Goal: Task Accomplishment & Management: Manage account settings

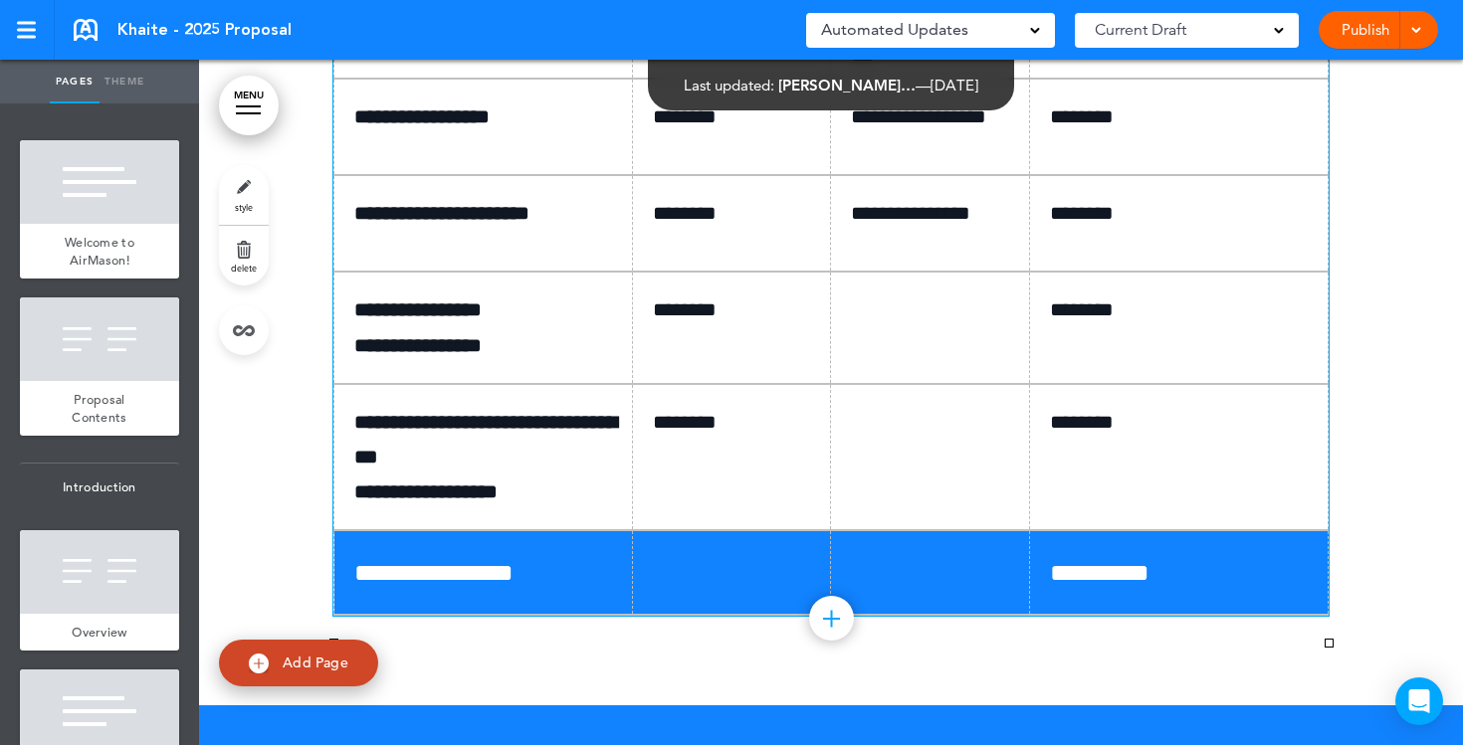
scroll to position [12691, 0]
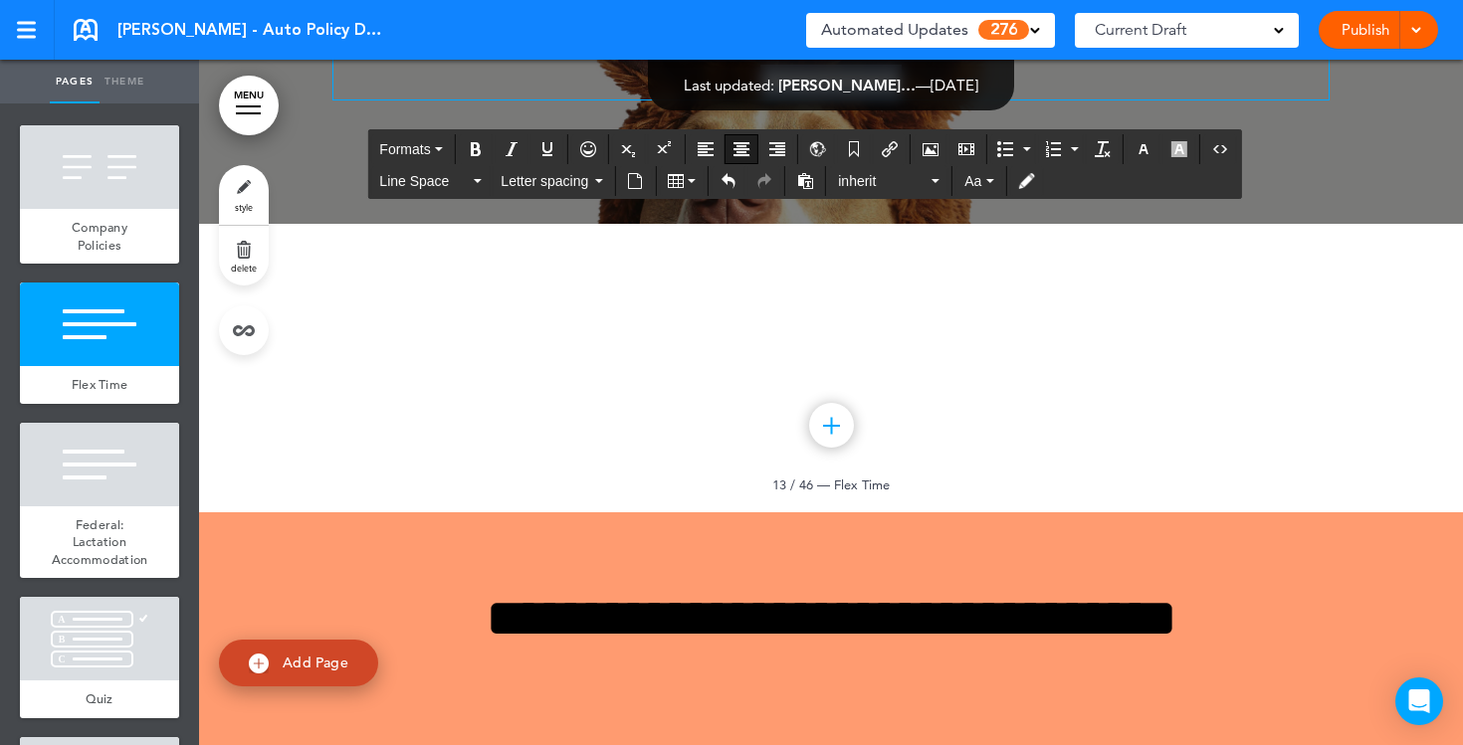
drag, startPoint x: 967, startPoint y: 471, endPoint x: 689, endPoint y: 470, distance: 278.7
click at [689, 100] on p "**********" at bounding box center [830, 82] width 995 height 35
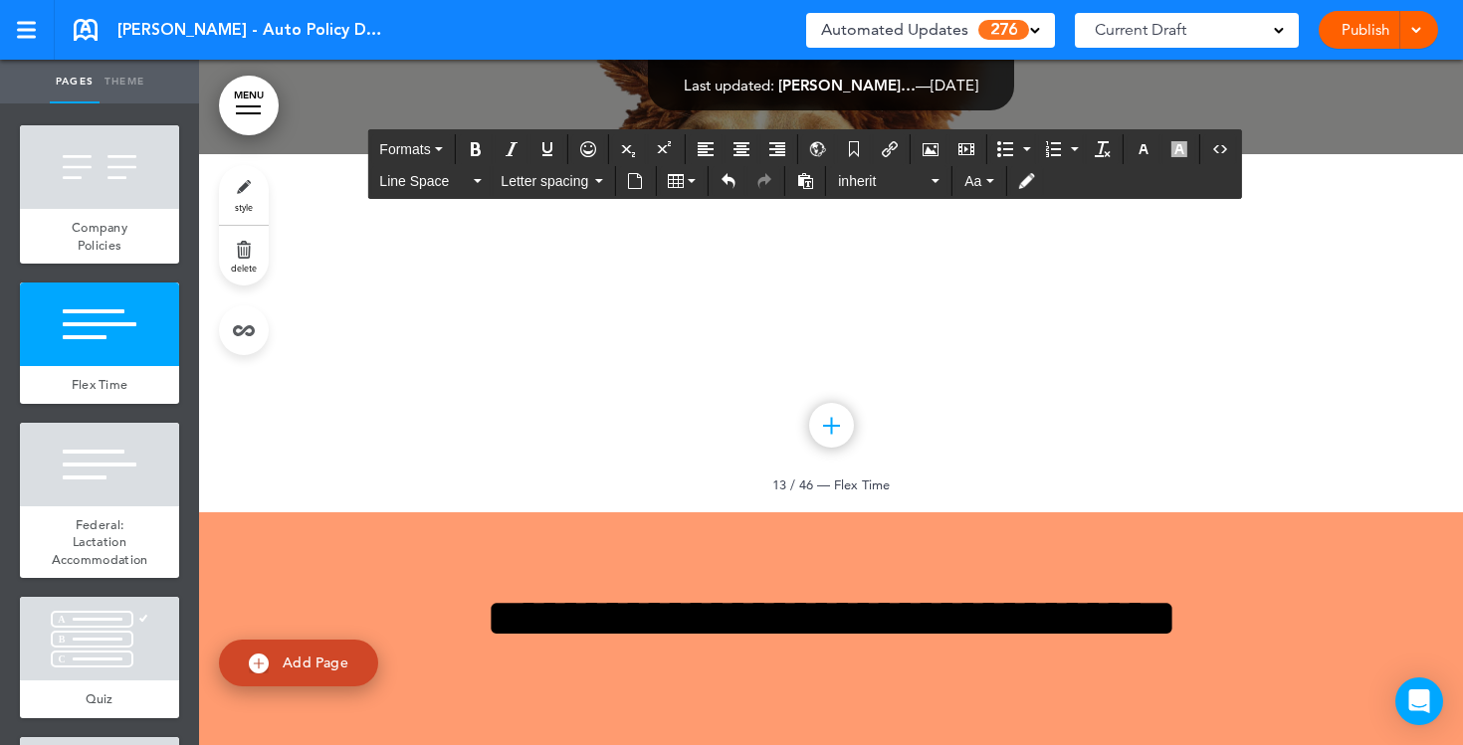
drag, startPoint x: 898, startPoint y: 413, endPoint x: 696, endPoint y: 274, distance: 245.4
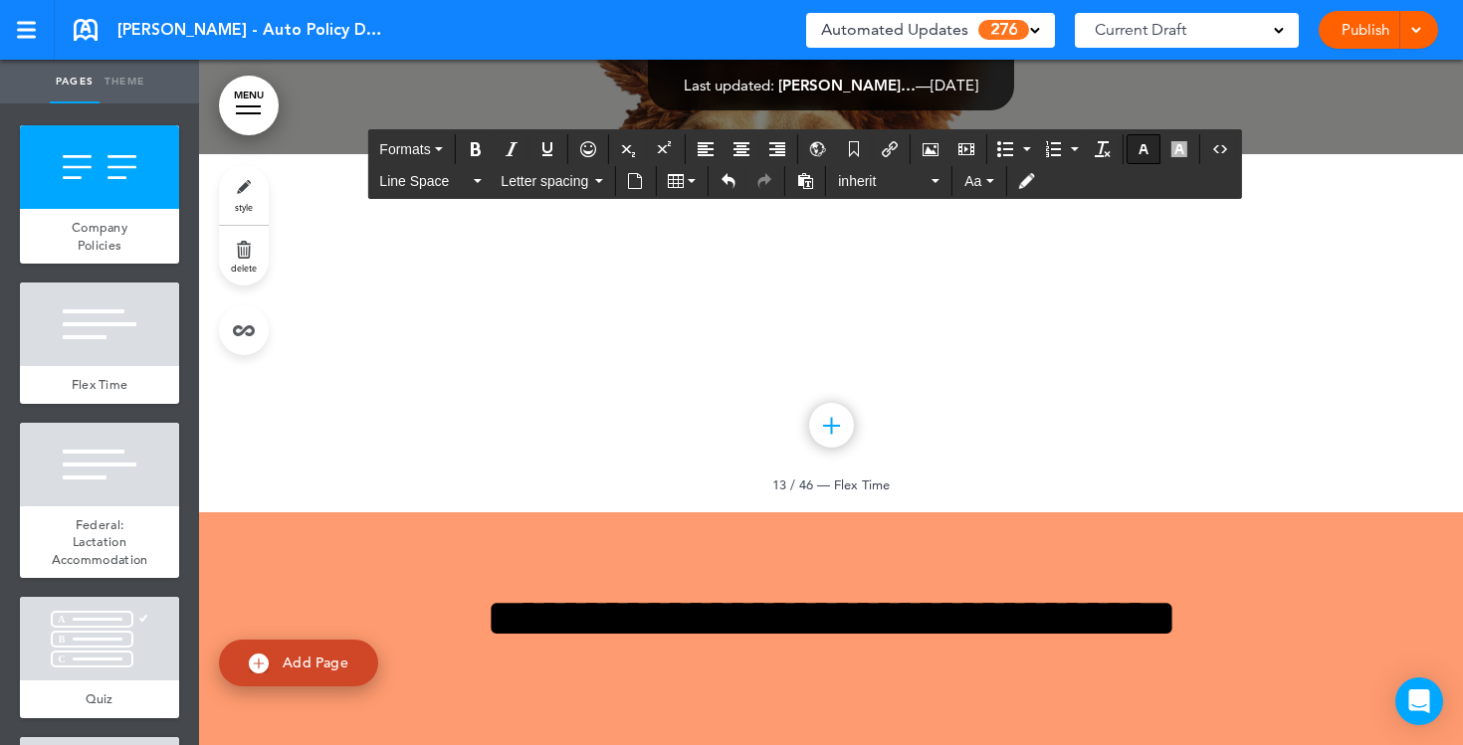
click at [1153, 153] on button "button" at bounding box center [1144, 149] width 32 height 28
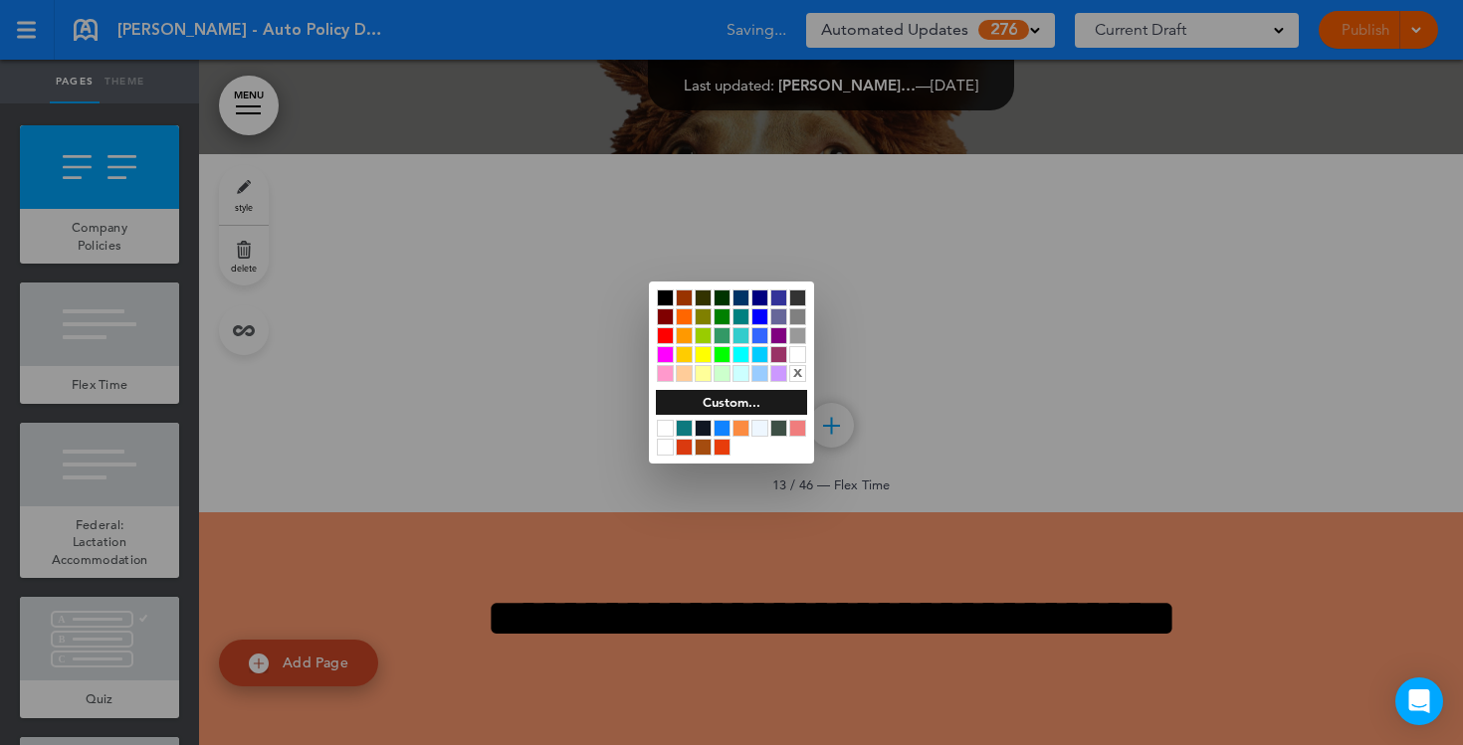
click at [668, 295] on div at bounding box center [665, 298] width 17 height 17
click at [555, 467] on div at bounding box center [731, 372] width 1463 height 745
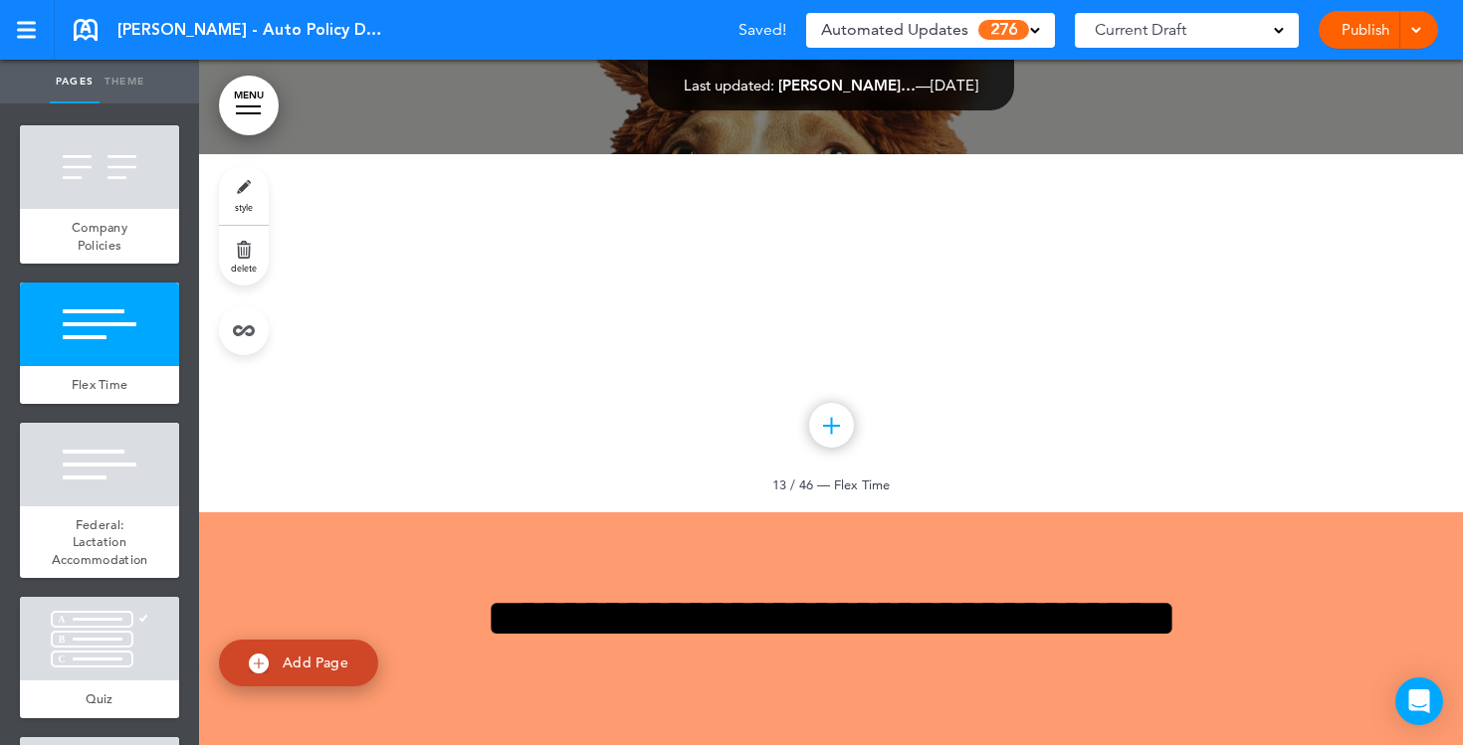
click at [247, 195] on link "style" at bounding box center [244, 195] width 50 height 60
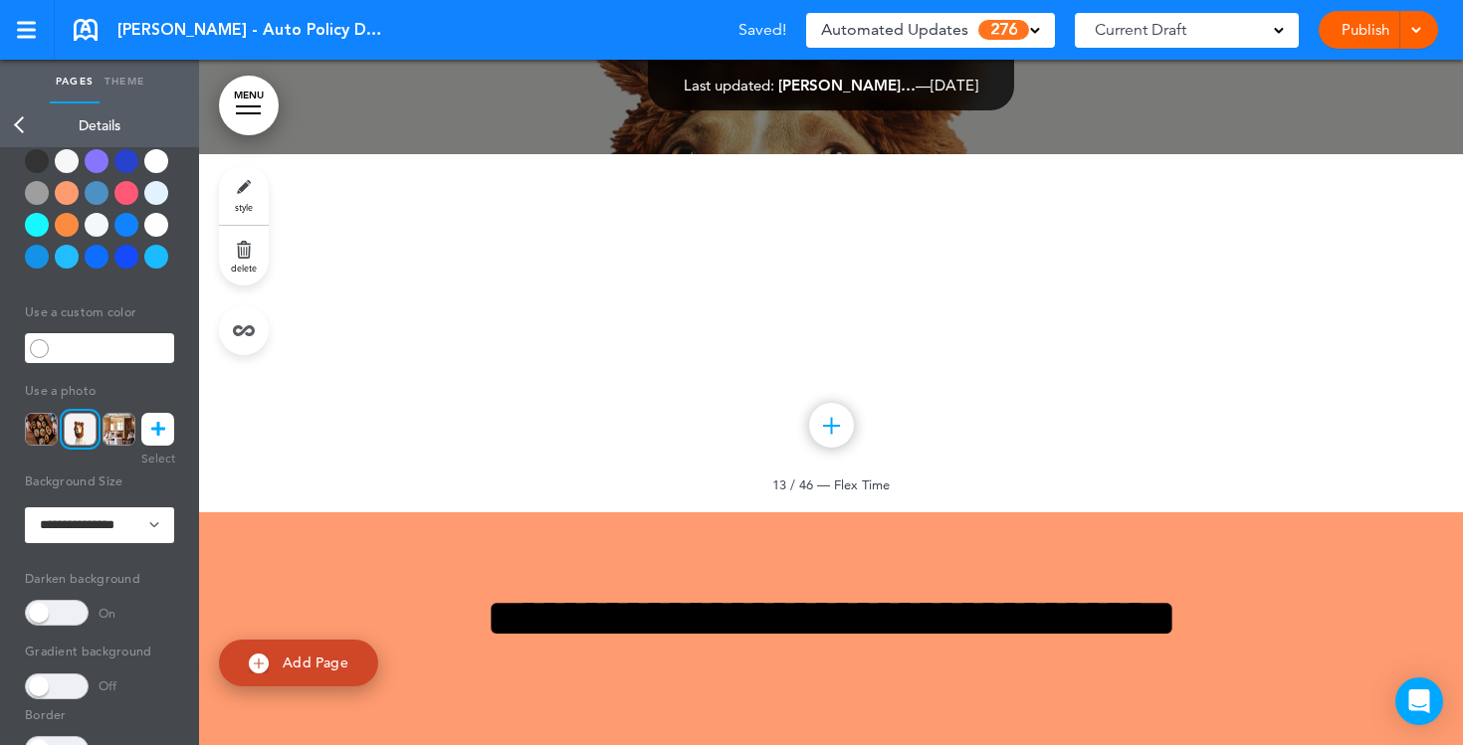
scroll to position [139, 0]
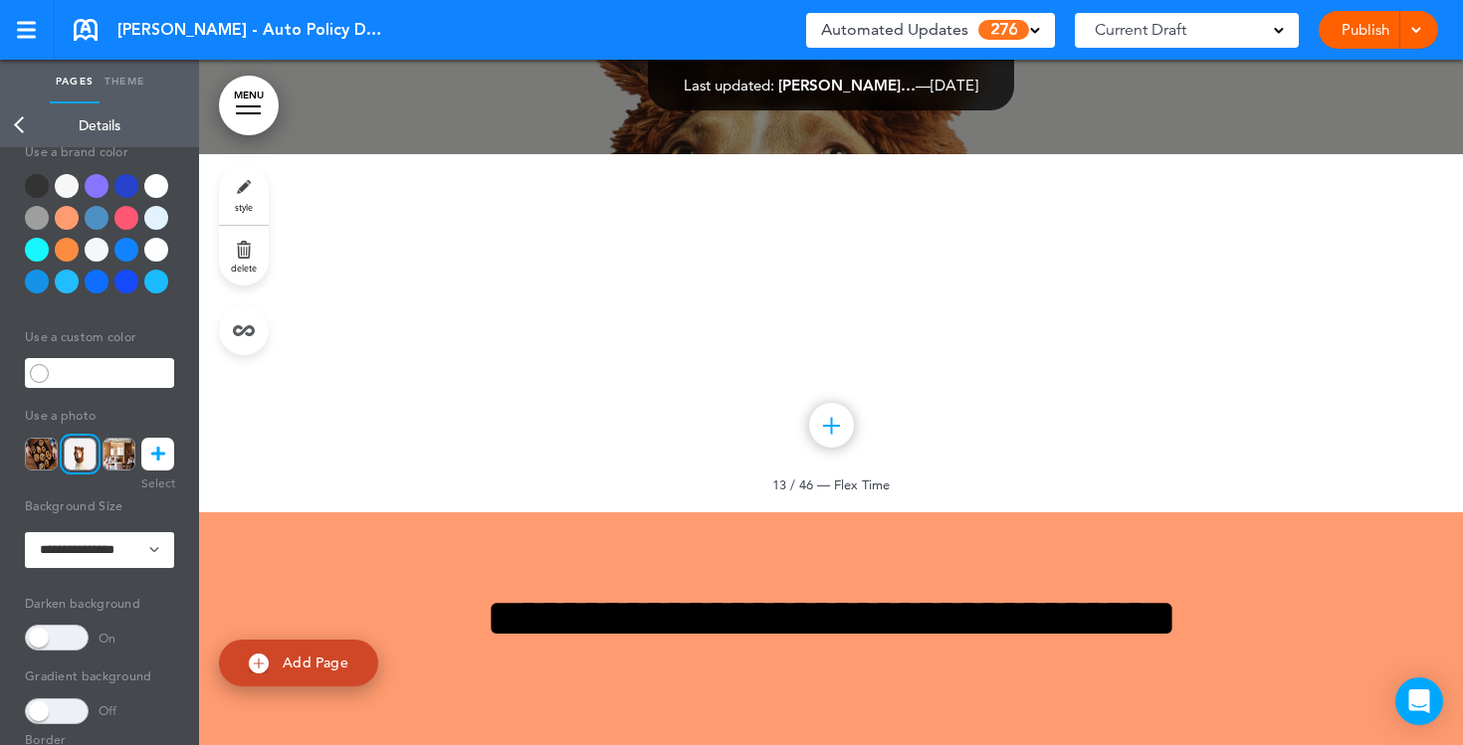
click at [156, 186] on div at bounding box center [156, 186] width 24 height 24
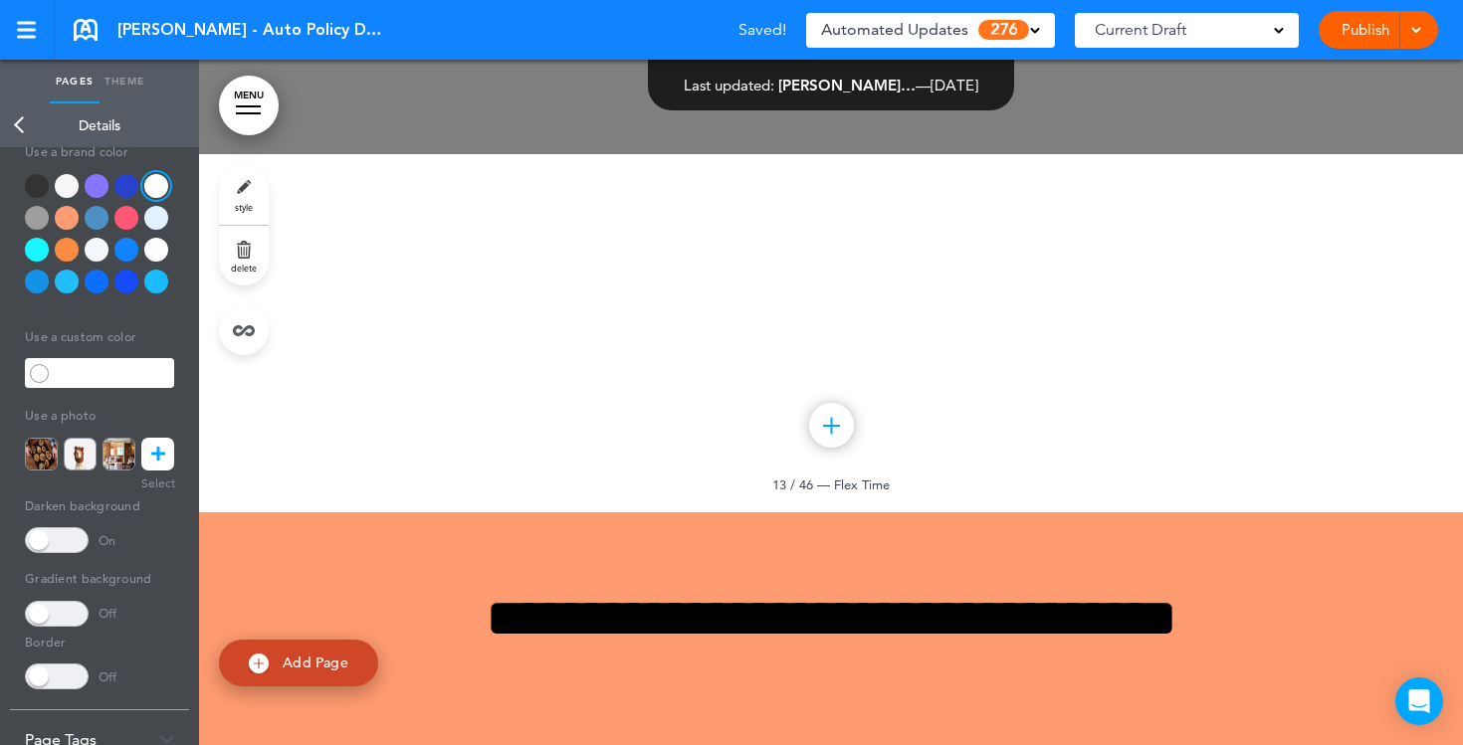
click at [57, 543] on span at bounding box center [57, 540] width 64 height 26
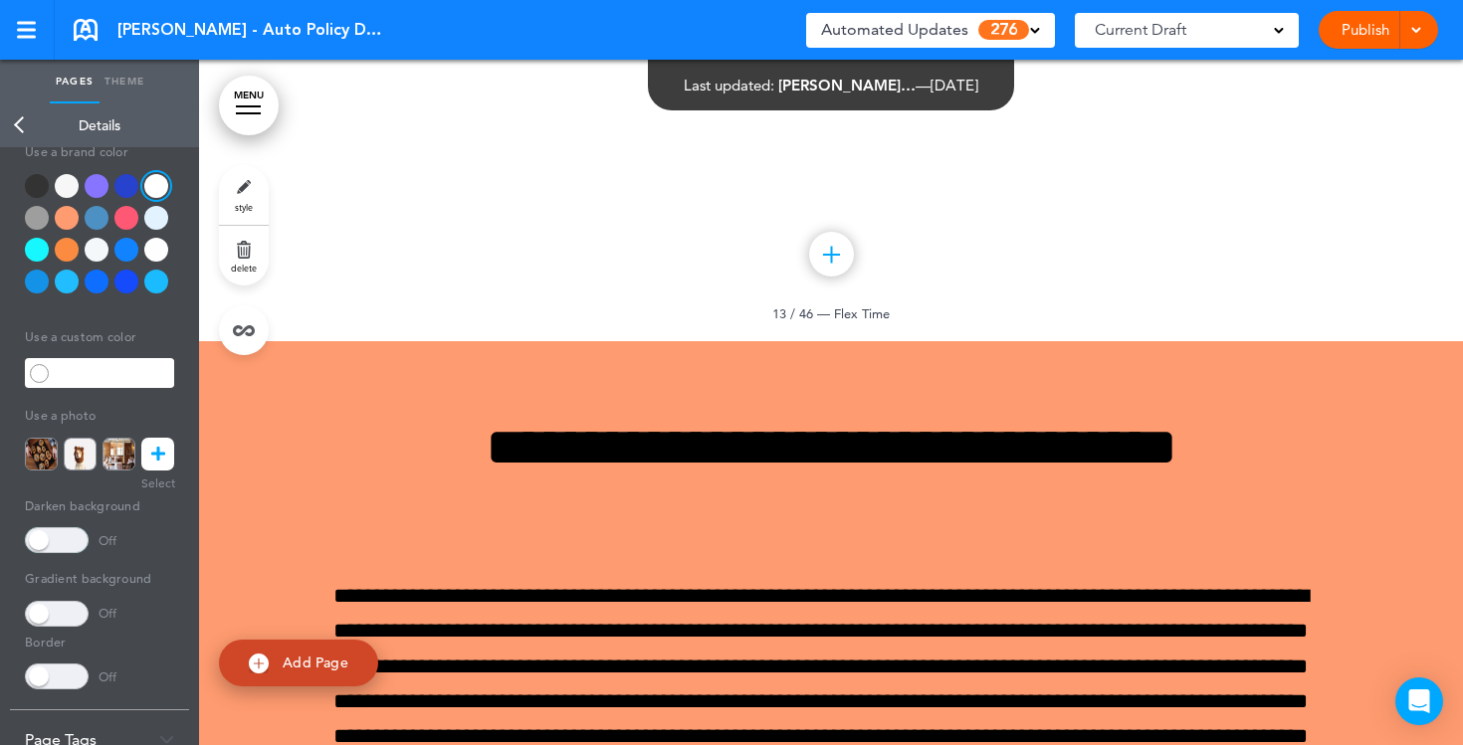
scroll to position [14090, 0]
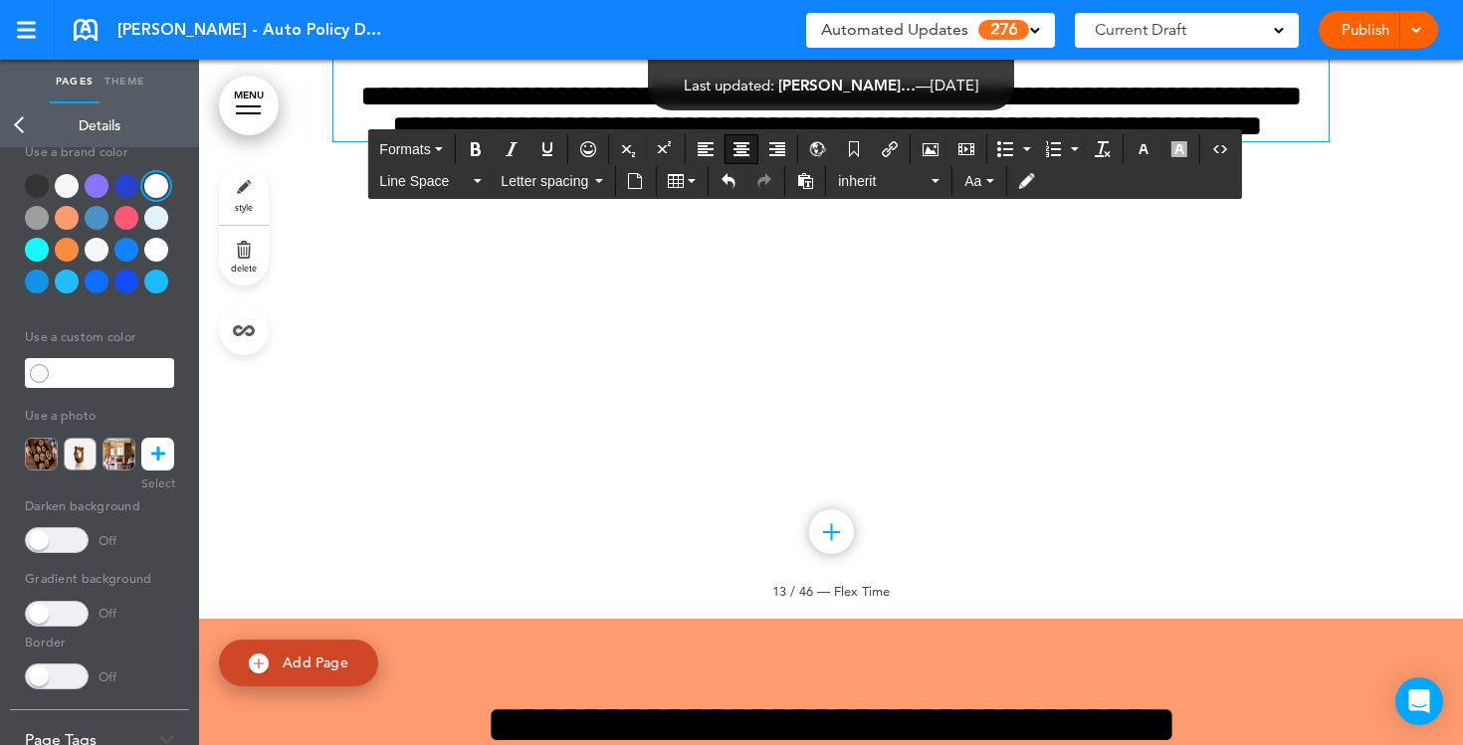
scroll to position [13792, 0]
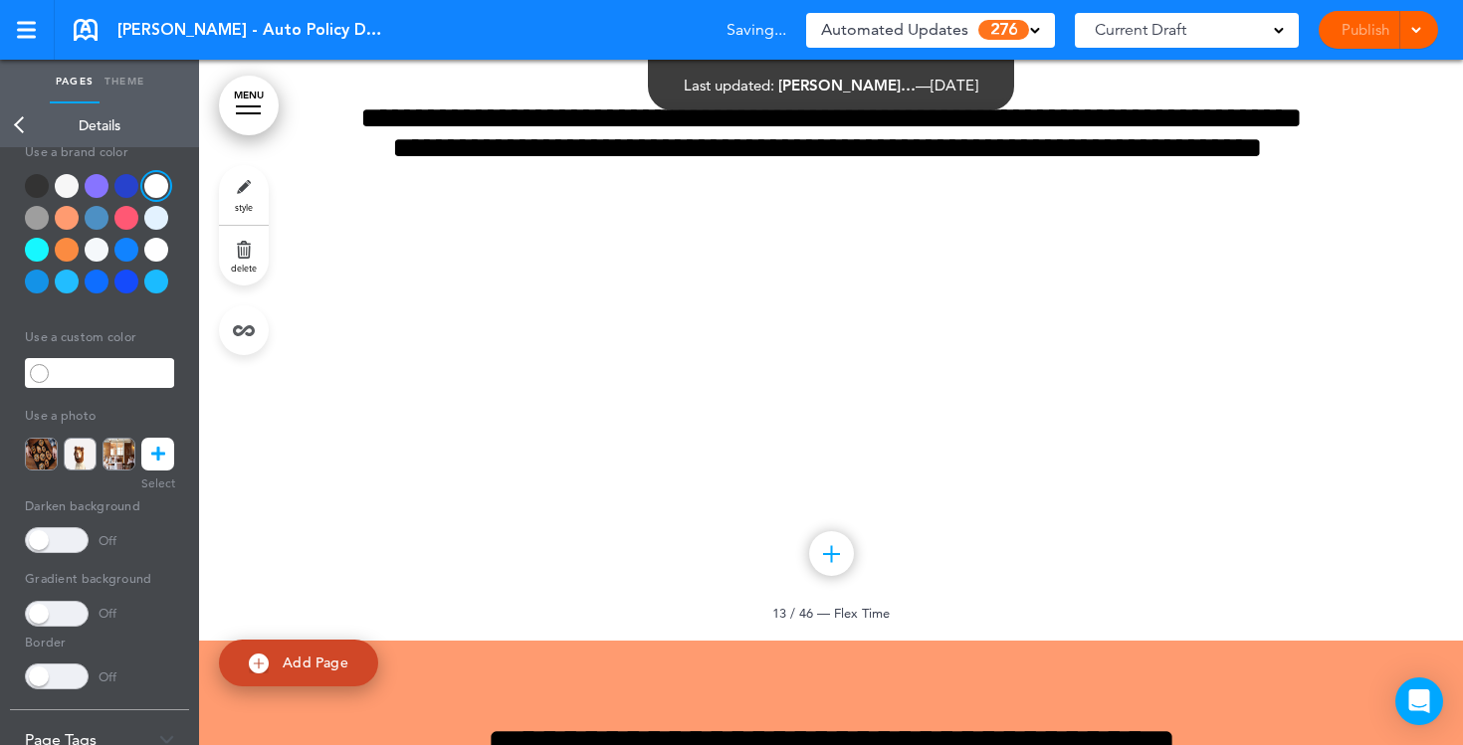
click at [17, 122] on link "Back" at bounding box center [20, 126] width 40 height 44
